Goal: Task Accomplishment & Management: Complete application form

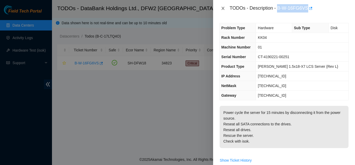
click at [223, 8] on icon "close" at bounding box center [223, 8] width 4 height 4
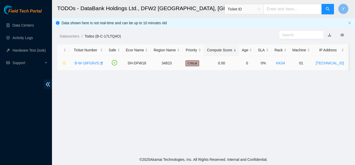
click at [84, 62] on link "B-W-16FG6VS" at bounding box center [87, 63] width 24 height 4
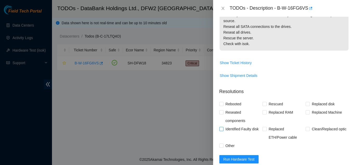
scroll to position [130, 0]
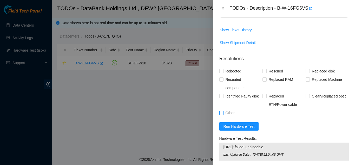
click at [221, 112] on input "Other" at bounding box center [222, 113] width 4 height 4
checkbox input "true"
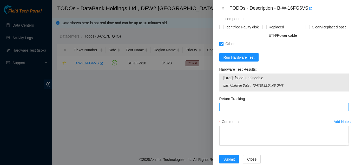
scroll to position [208, 0]
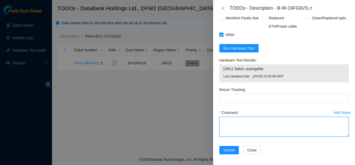
click at [231, 124] on textarea "Comment" at bounding box center [285, 127] width 130 height 20
paste textarea "reseated all disks and power cycled and reseated sata cables , machine keeps go…"
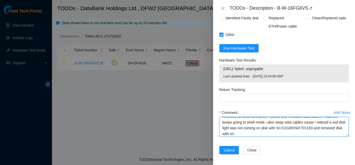
scroll to position [6, 0]
drag, startPoint x: 290, startPoint y: 128, endPoint x: 325, endPoint y: 129, distance: 35.7
click at [325, 129] on textarea "reseated all disks and power cycled and reseated sata cables , machine keeps go…" at bounding box center [285, 127] width 130 height 20
click at [260, 131] on textarea "reseated all disks and power cycled and reseated sata cables , machine keeps go…" at bounding box center [285, 127] width 130 height 20
paste textarea "S1G0NYAF701183 and"
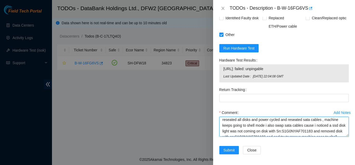
scroll to position [0, 0]
drag, startPoint x: 255, startPoint y: 133, endPoint x: 223, endPoint y: 120, distance: 34.6
click at [223, 120] on textarea "reseated all disks and power cycled and reseated sata cables , machine keeps go…" at bounding box center [285, 127] width 130 height 20
type textarea "reseated all disks and power cycled and reseated sata cables , machine keeps go…"
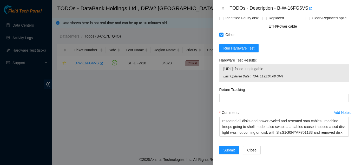
click at [249, 109] on div "Comment" at bounding box center [285, 112] width 130 height 8
click at [227, 149] on span "Submit" at bounding box center [229, 150] width 11 height 6
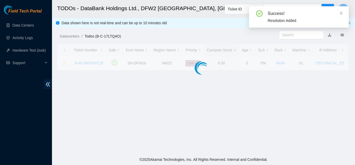
scroll to position [158, 0]
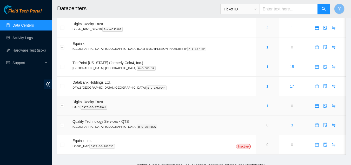
scroll to position [42, 0]
